Goal: Transaction & Acquisition: Purchase product/service

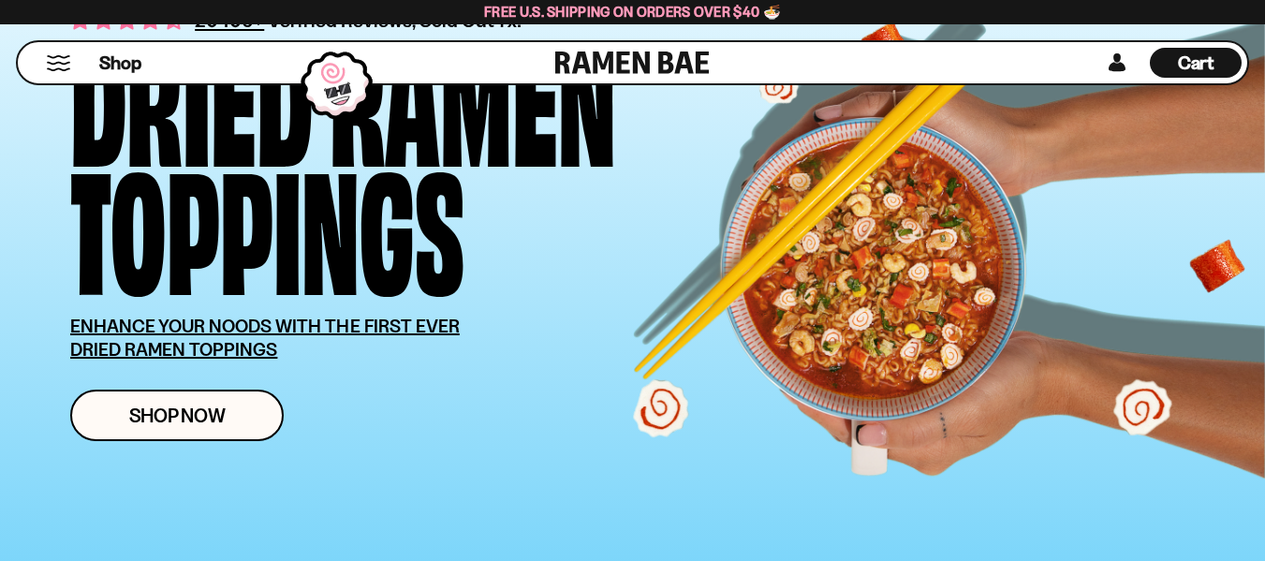
scroll to position [212, 0]
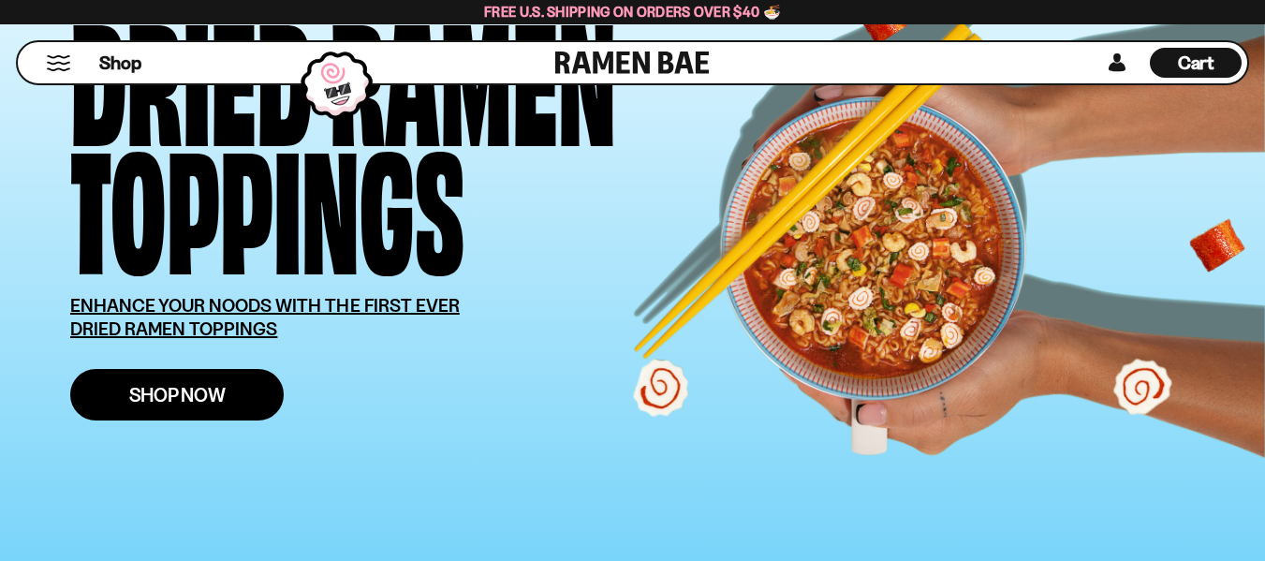
click at [258, 399] on link "Shop Now" at bounding box center [177, 395] width 214 height 52
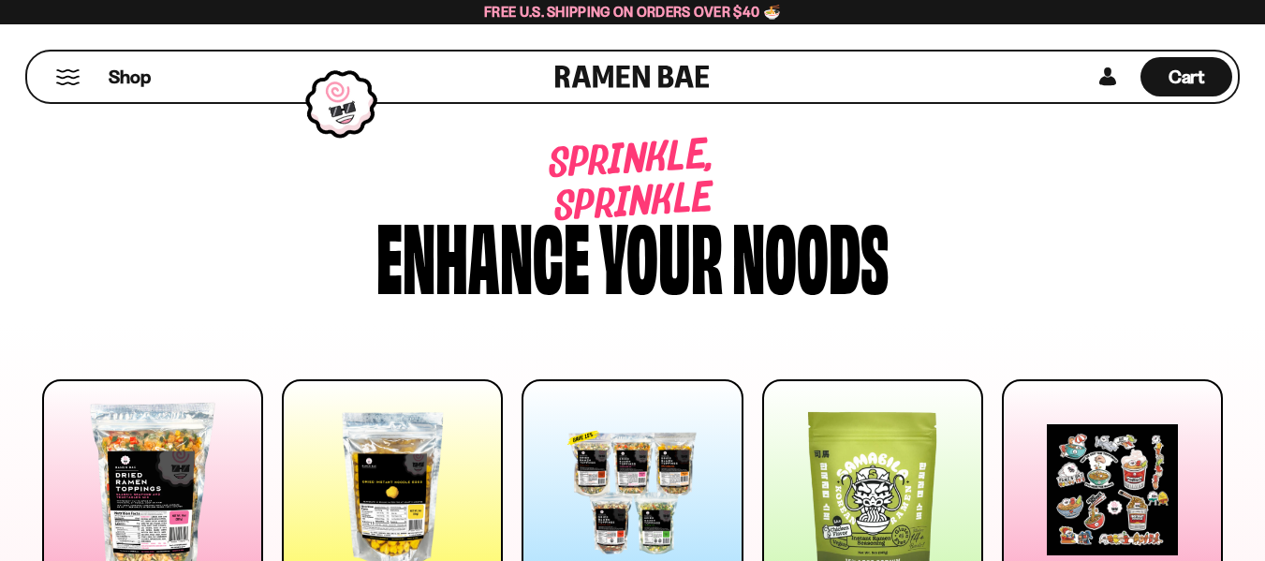
click at [67, 75] on button "Mobile Menu Trigger" at bounding box center [67, 77] width 25 height 16
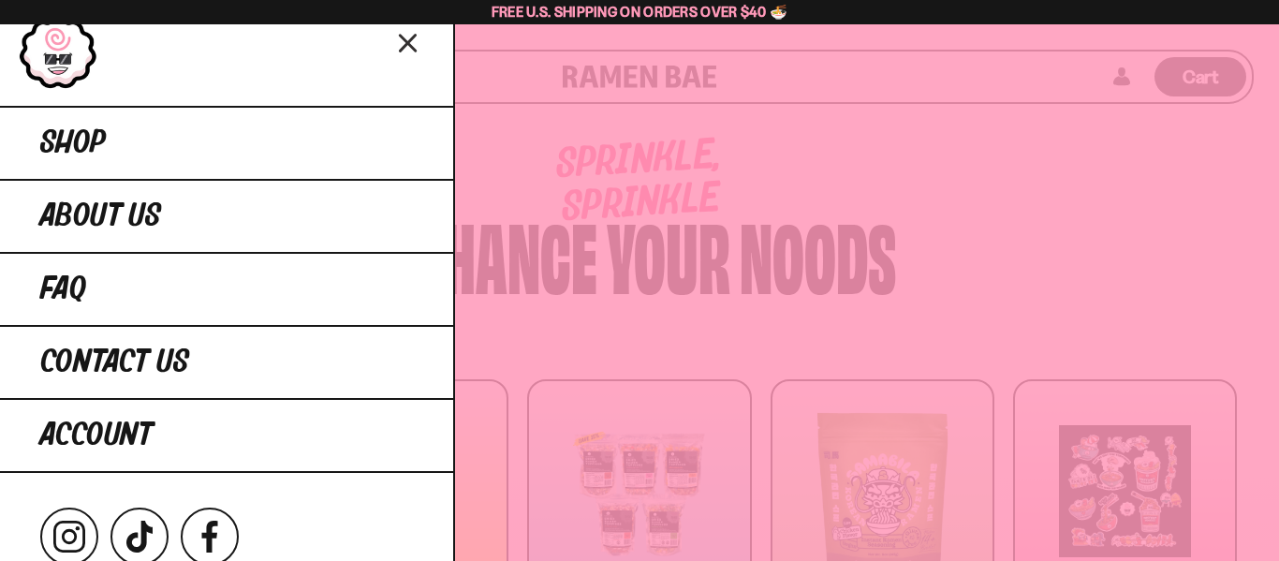
click at [65, 75] on link at bounding box center [59, 52] width 80 height 75
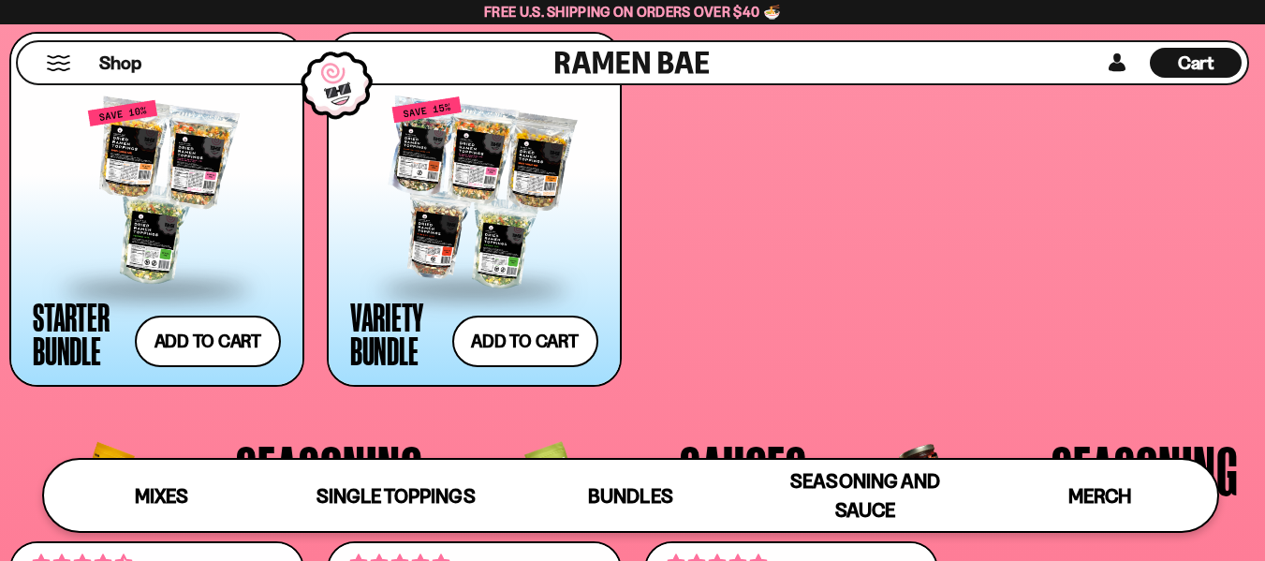
scroll to position [3872, 0]
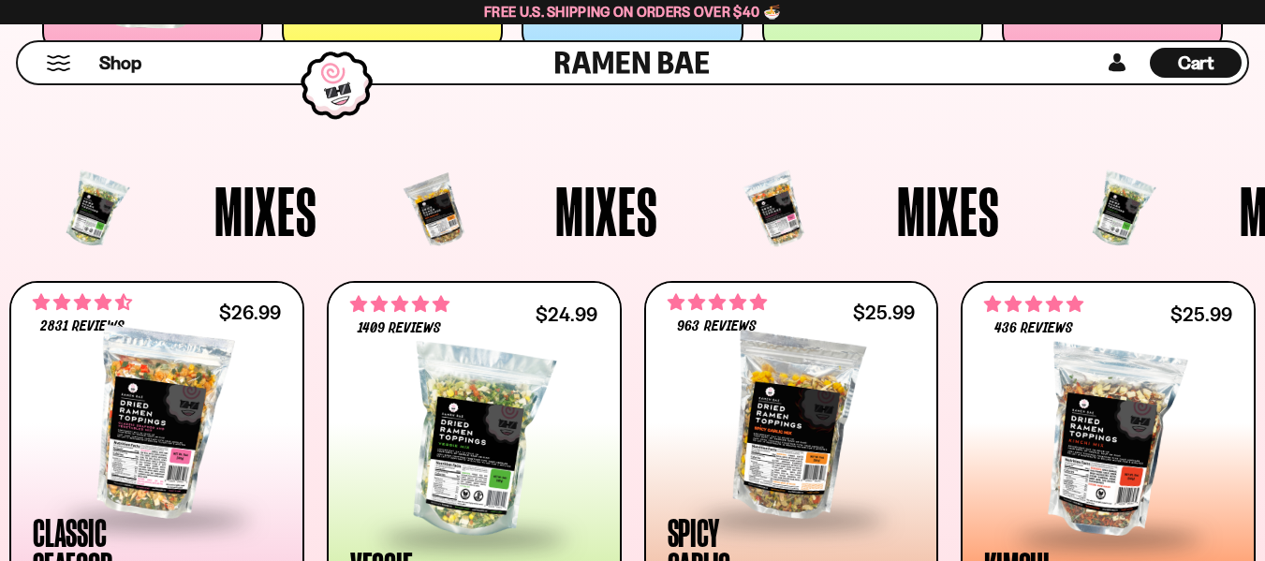
scroll to position [526, 0]
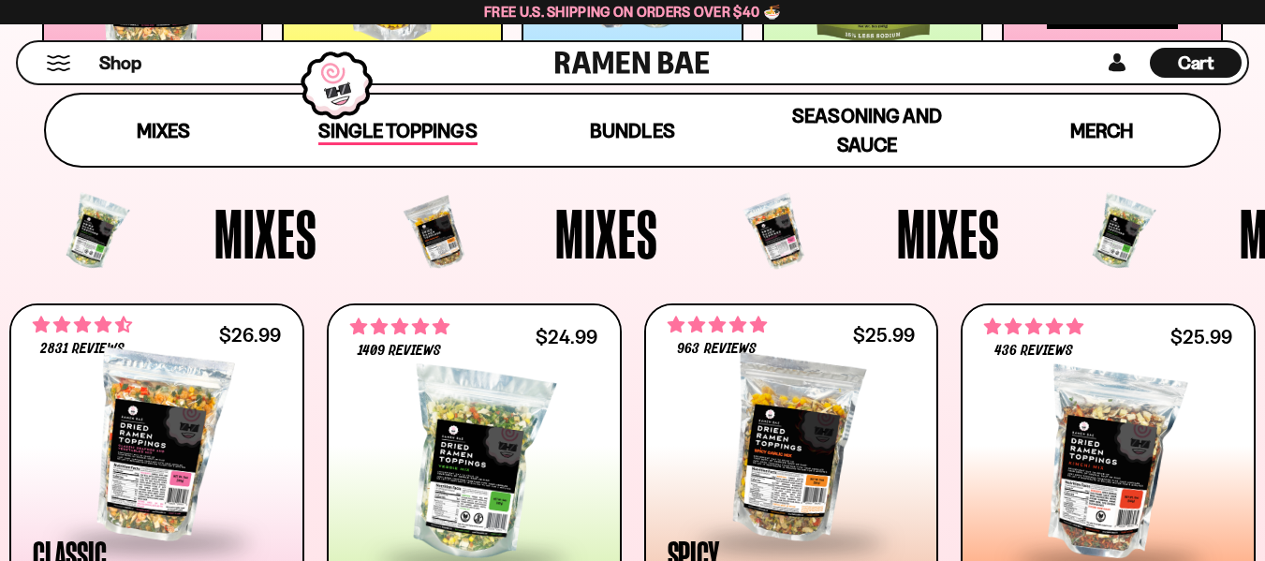
click at [413, 125] on span "Single Toppings" at bounding box center [397, 132] width 158 height 26
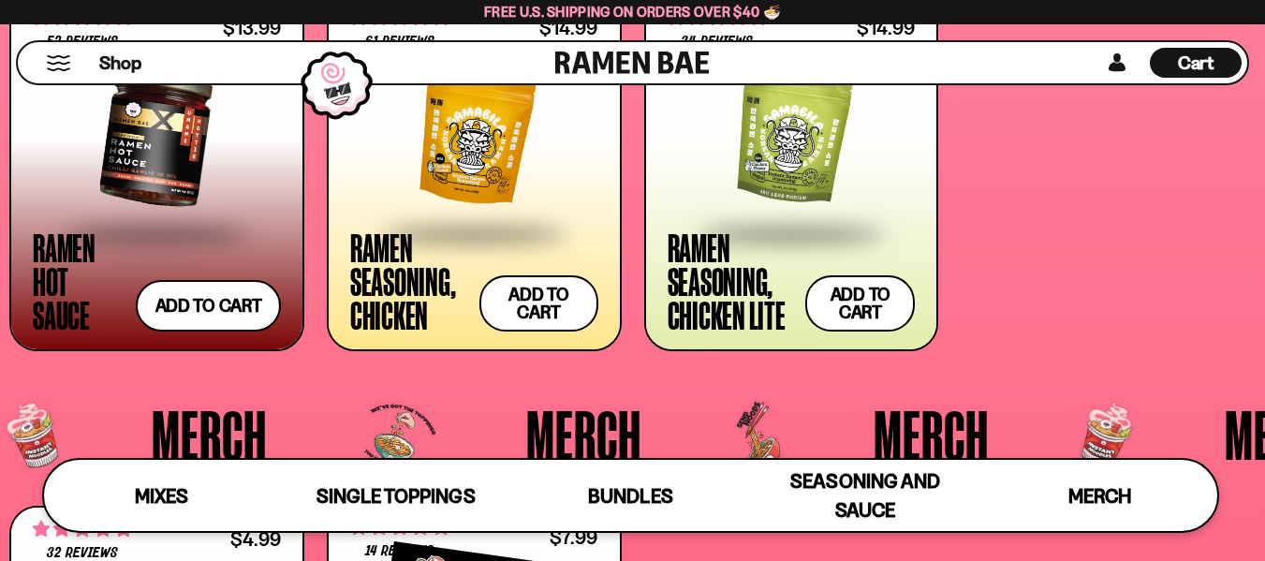
scroll to position [4145, 0]
